Goal: Information Seeking & Learning: Learn about a topic

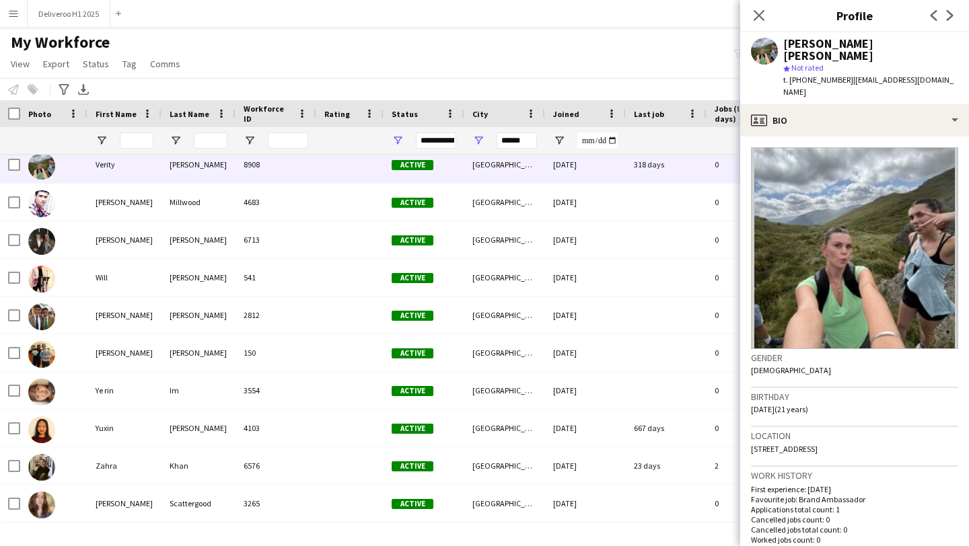
scroll to position [2156, 0]
click at [523, 141] on input "******" at bounding box center [517, 141] width 40 height 16
type input "*"
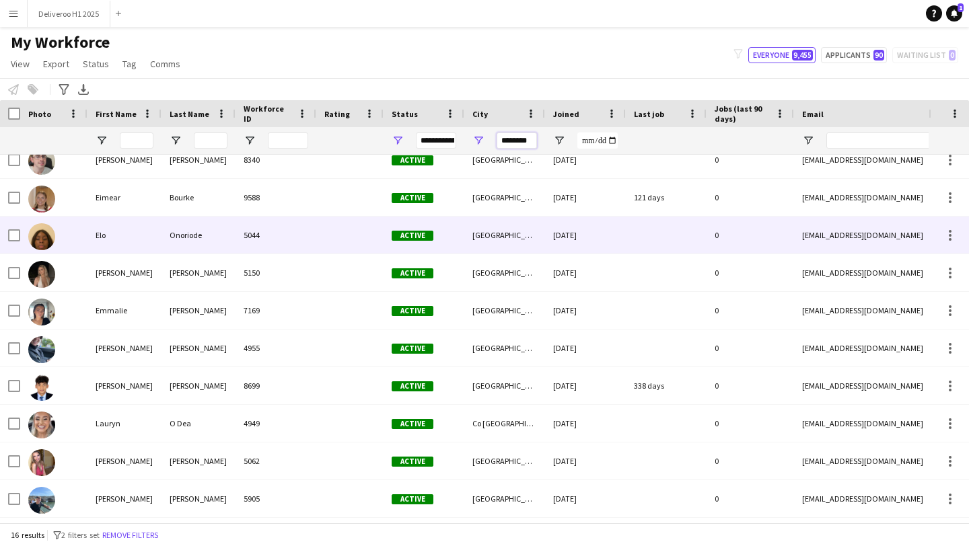
scroll to position [0, 0]
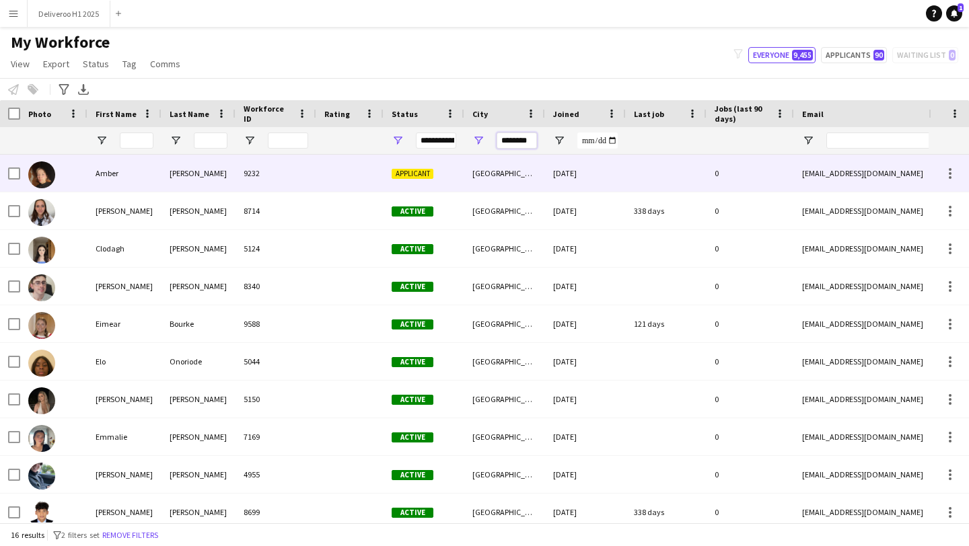
type input "********"
click at [528, 180] on div "[GEOGRAPHIC_DATA]" at bounding box center [504, 173] width 81 height 37
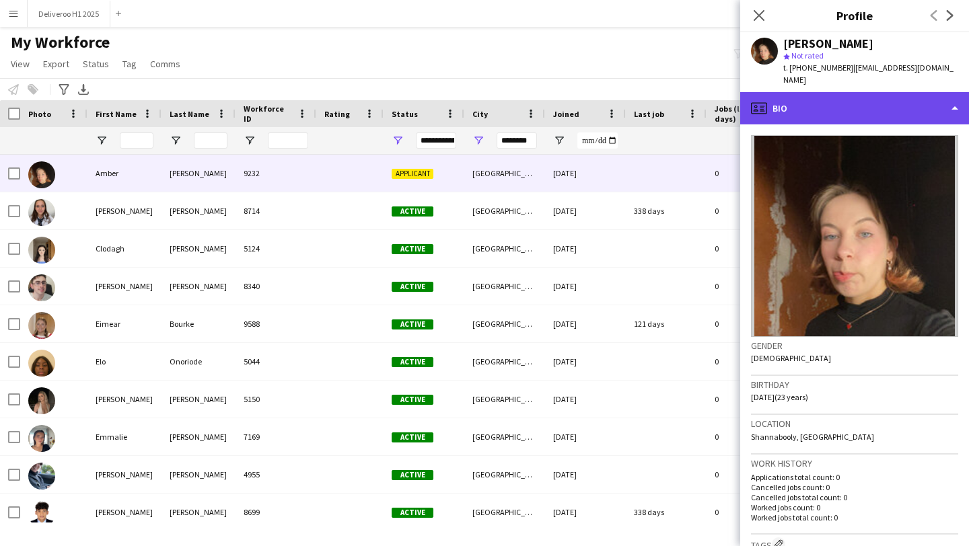
click at [818, 100] on div "profile Bio" at bounding box center [854, 108] width 229 height 32
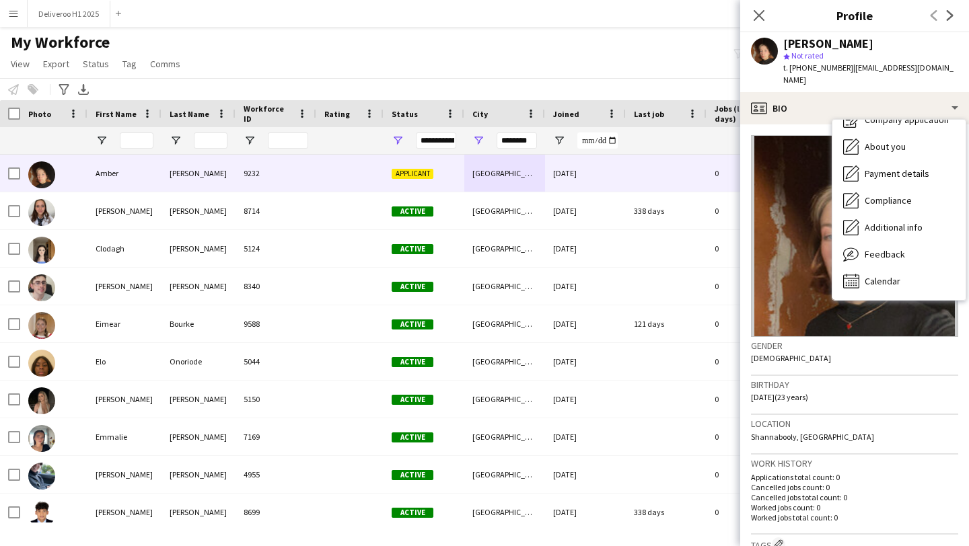
click at [823, 379] on h3 "Birthday" at bounding box center [854, 385] width 207 height 12
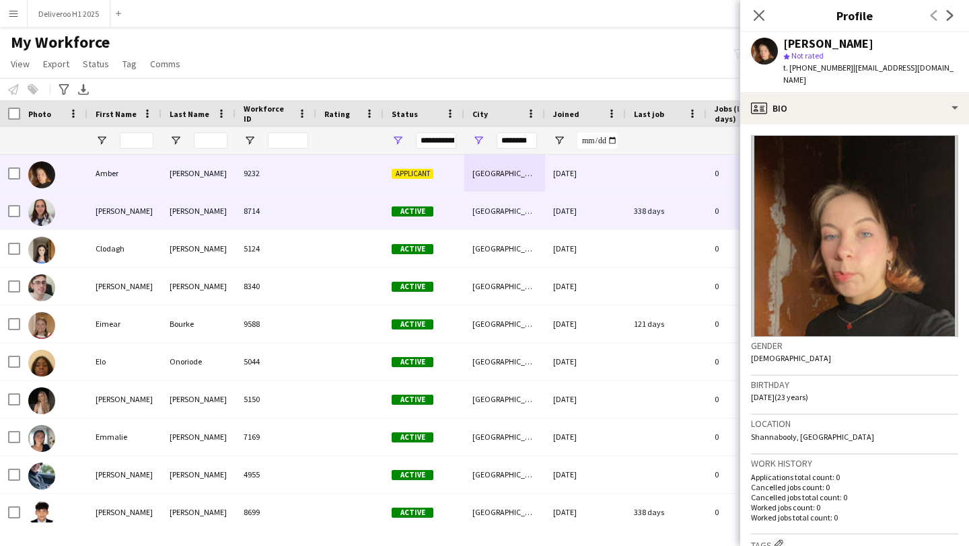
click at [619, 223] on div "[DATE]" at bounding box center [585, 210] width 81 height 37
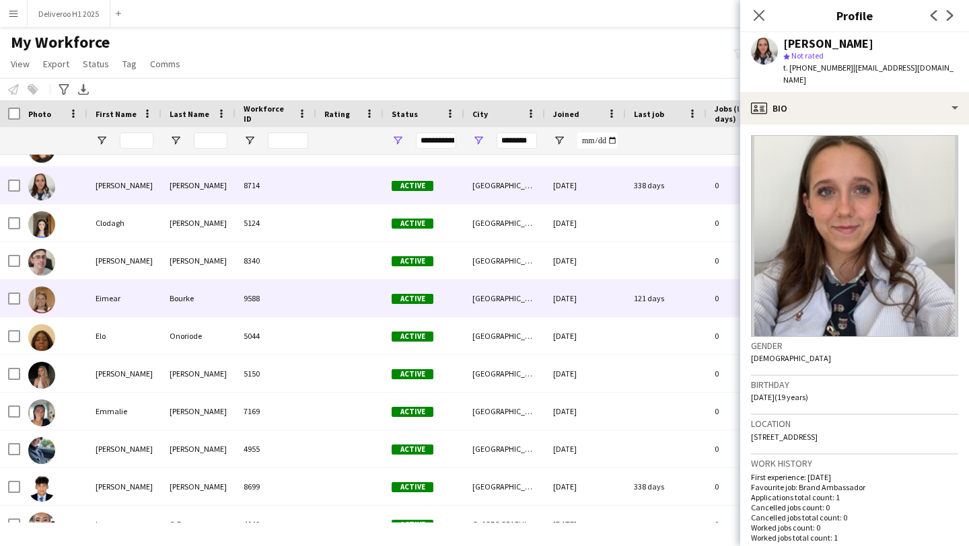
scroll to position [29, 0]
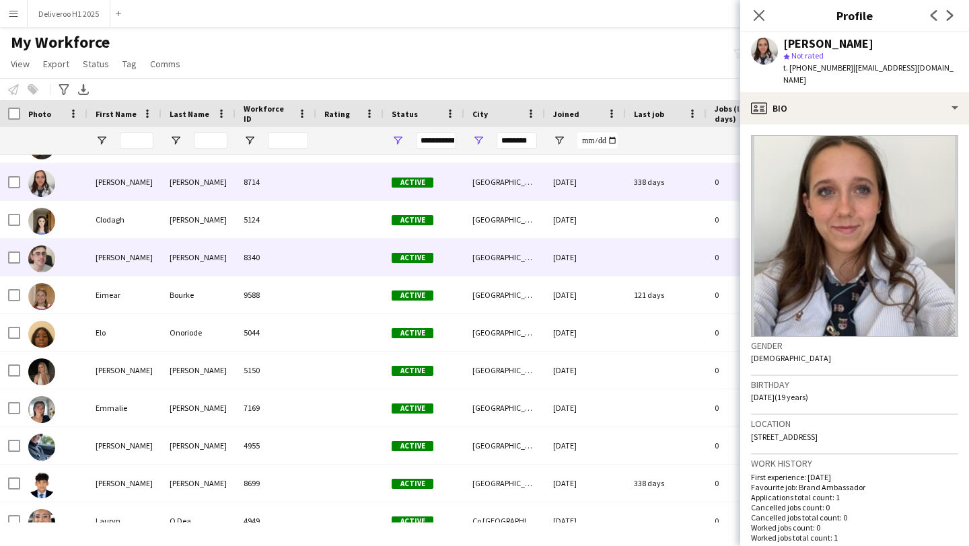
click at [621, 265] on div "[DATE]" at bounding box center [585, 257] width 81 height 37
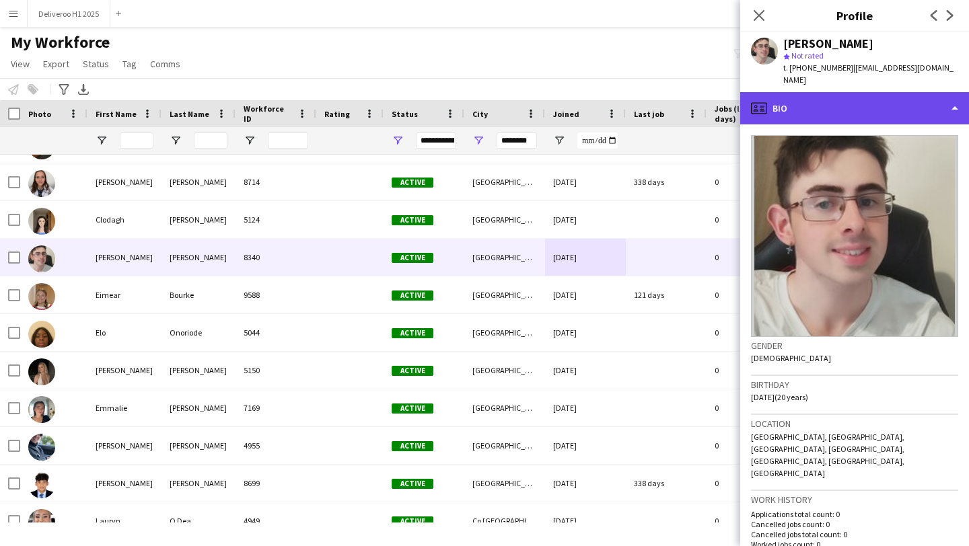
click at [823, 92] on div "profile Bio" at bounding box center [854, 108] width 229 height 32
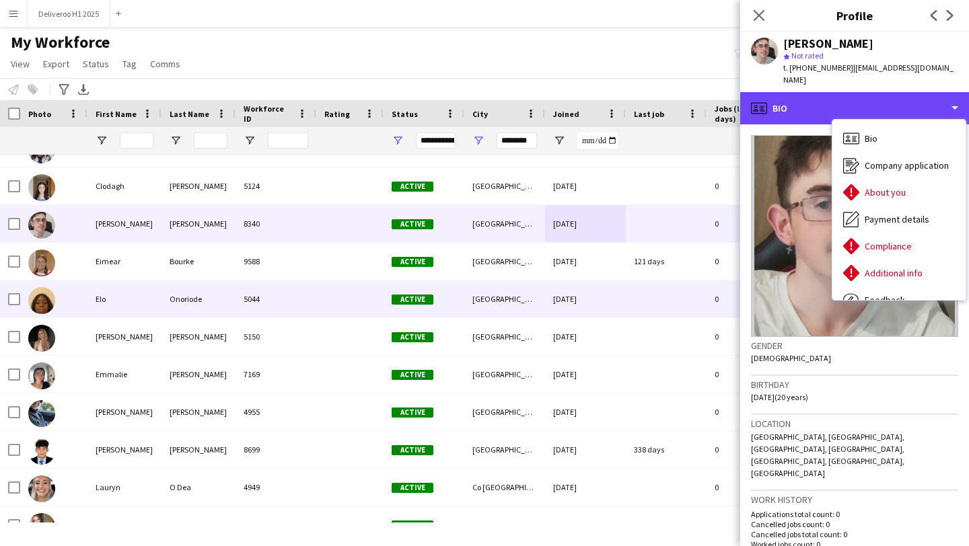
scroll to position [0, 0]
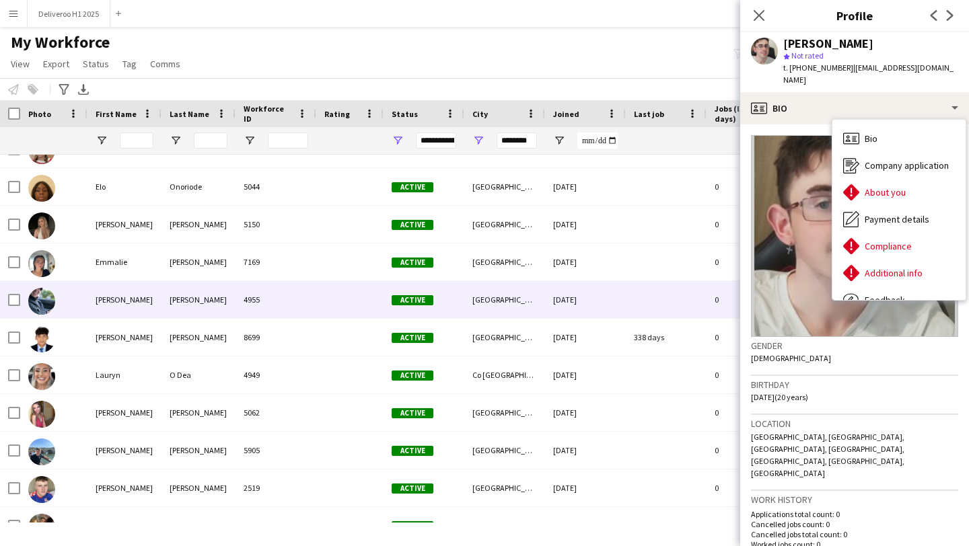
click at [652, 297] on div at bounding box center [666, 299] width 81 height 37
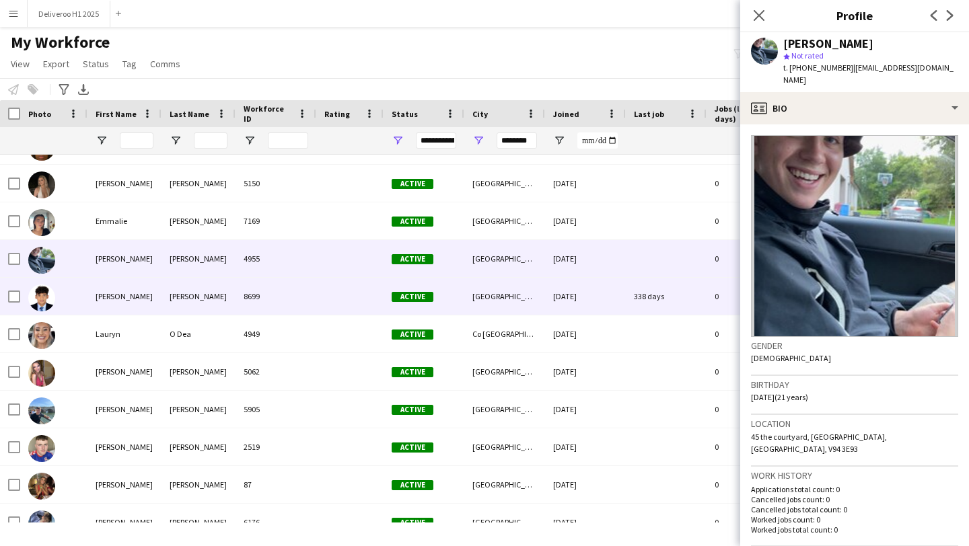
click at [652, 297] on div "338 days" at bounding box center [666, 296] width 81 height 37
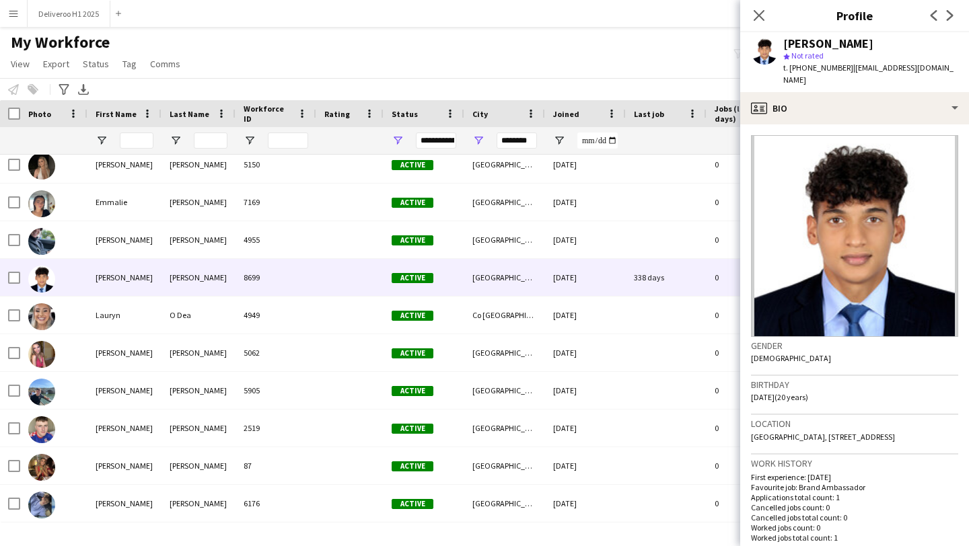
click at [823, 77] on div "[PERSON_NAME] Not rated t. [PHONE_NUMBER] | [EMAIL_ADDRESS][DOMAIN_NAME]" at bounding box center [854, 62] width 229 height 60
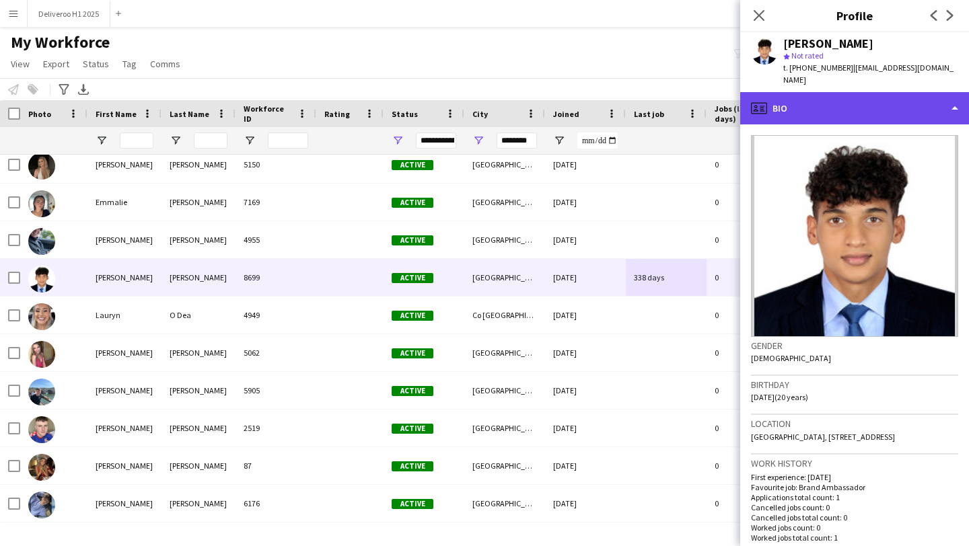
click at [823, 92] on div "profile Bio" at bounding box center [854, 108] width 229 height 32
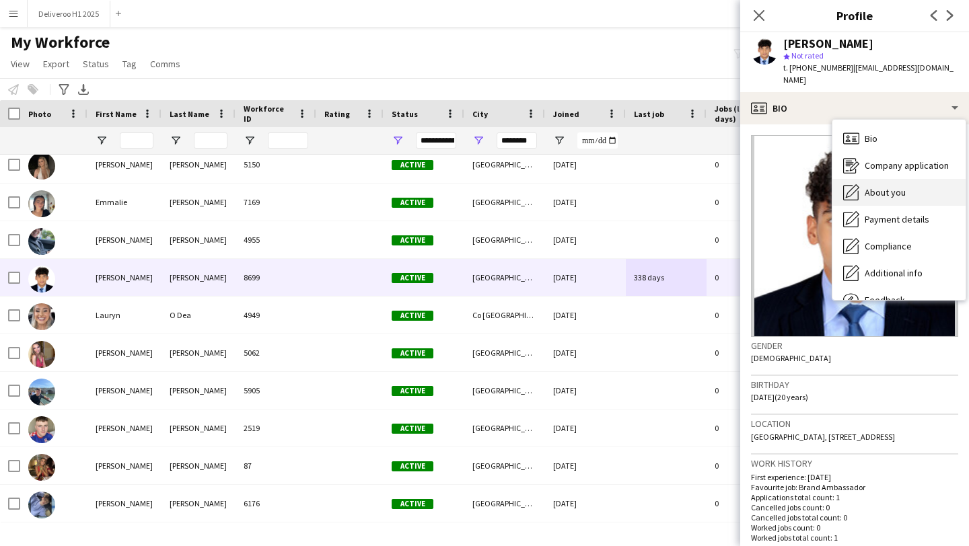
click at [856, 179] on div "About you About you" at bounding box center [898, 192] width 133 height 27
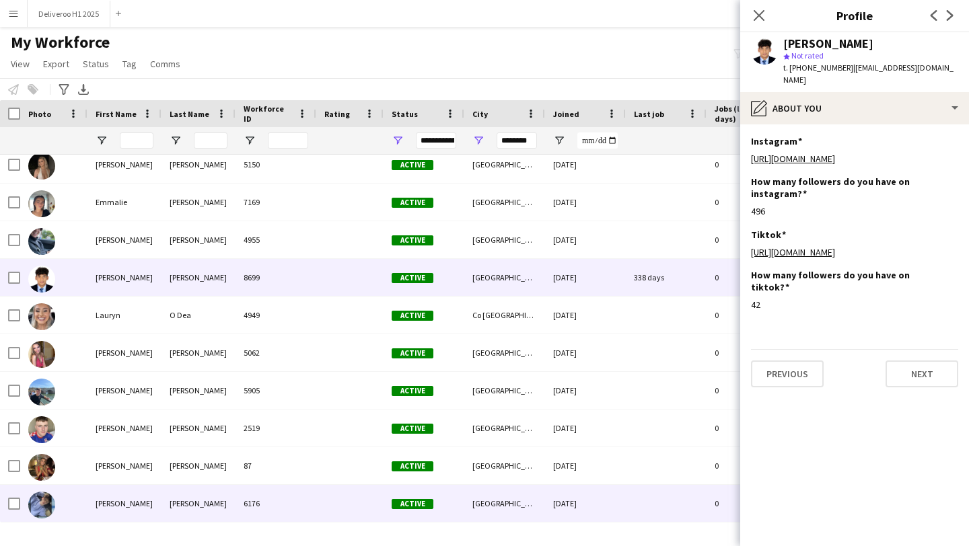
click at [562, 487] on div "[DATE]" at bounding box center [585, 503] width 81 height 37
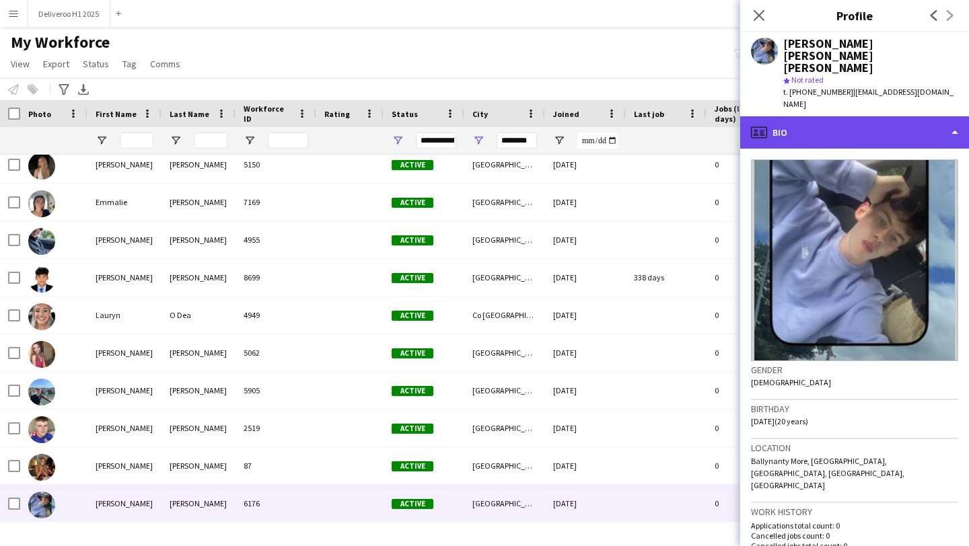
click at [868, 116] on div "profile Bio" at bounding box center [854, 132] width 229 height 32
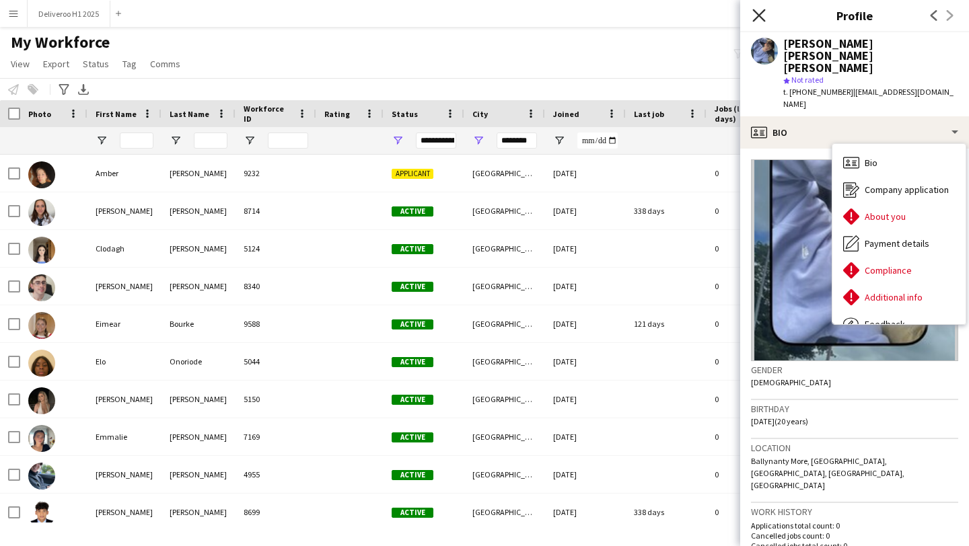
click at [758, 17] on icon "Close pop-in" at bounding box center [758, 15] width 13 height 13
